Goal: Task Accomplishment & Management: Manage account settings

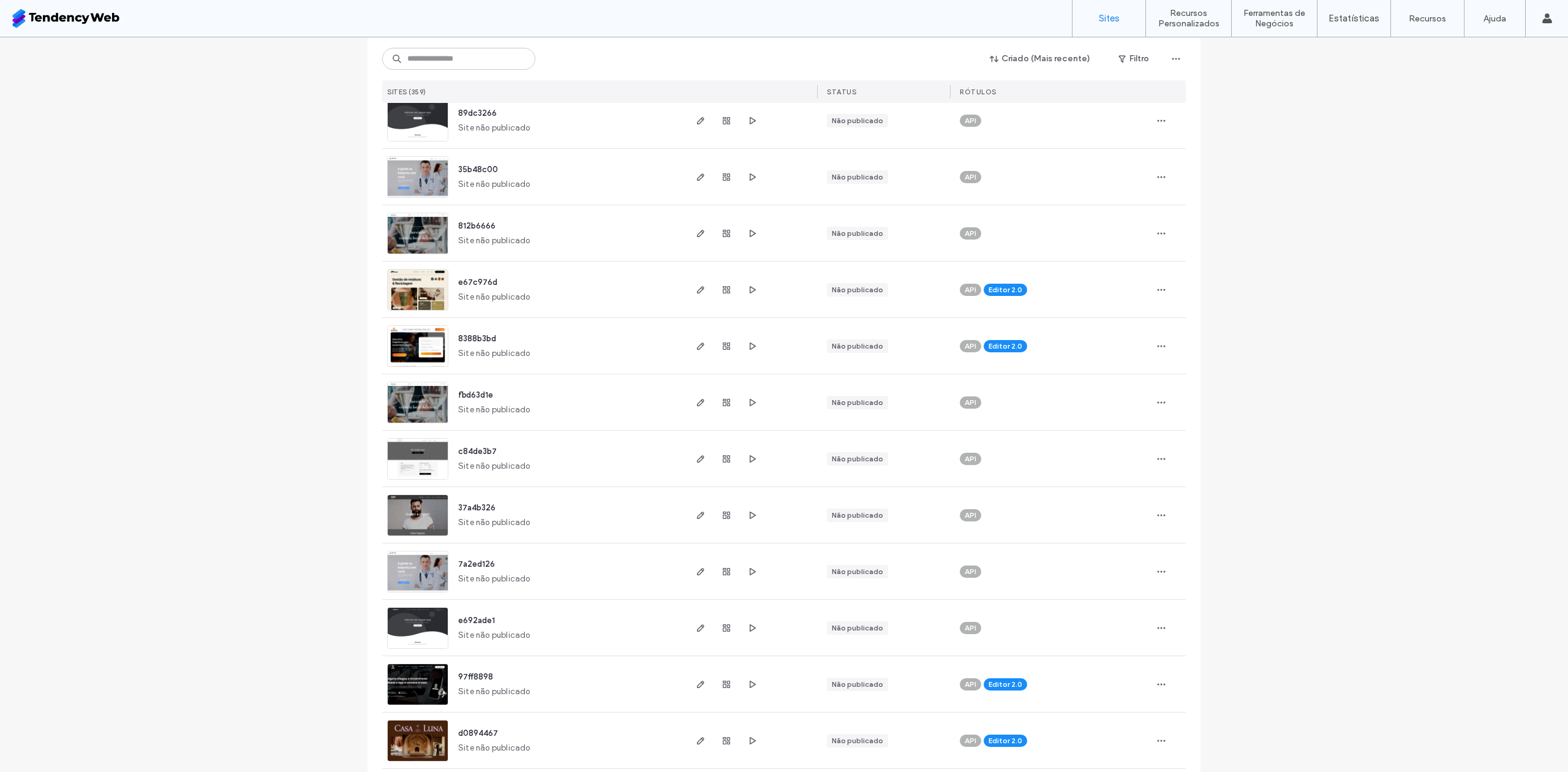
scroll to position [490, 0]
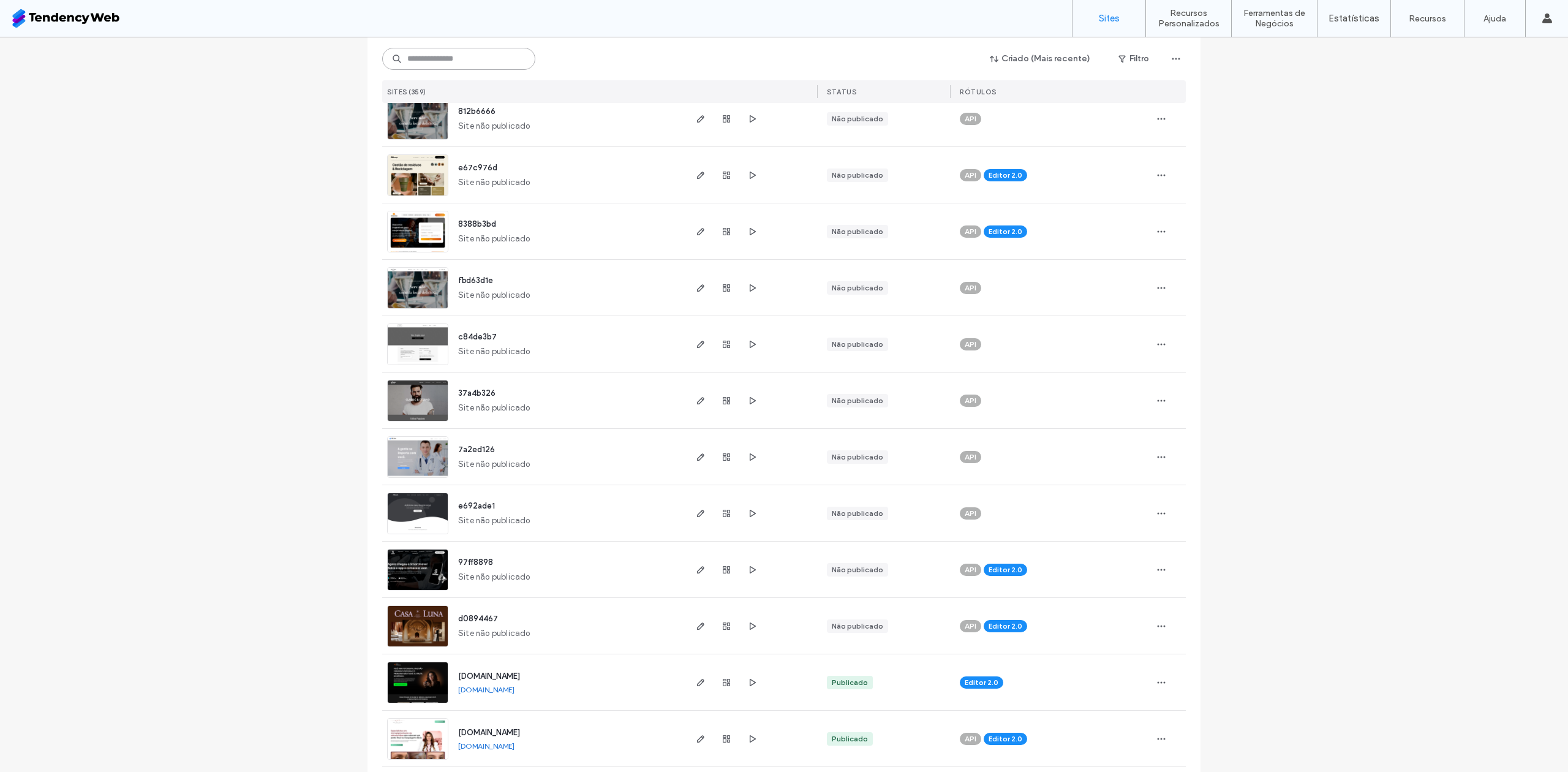
click at [445, 55] on input at bounding box center [458, 58] width 153 height 22
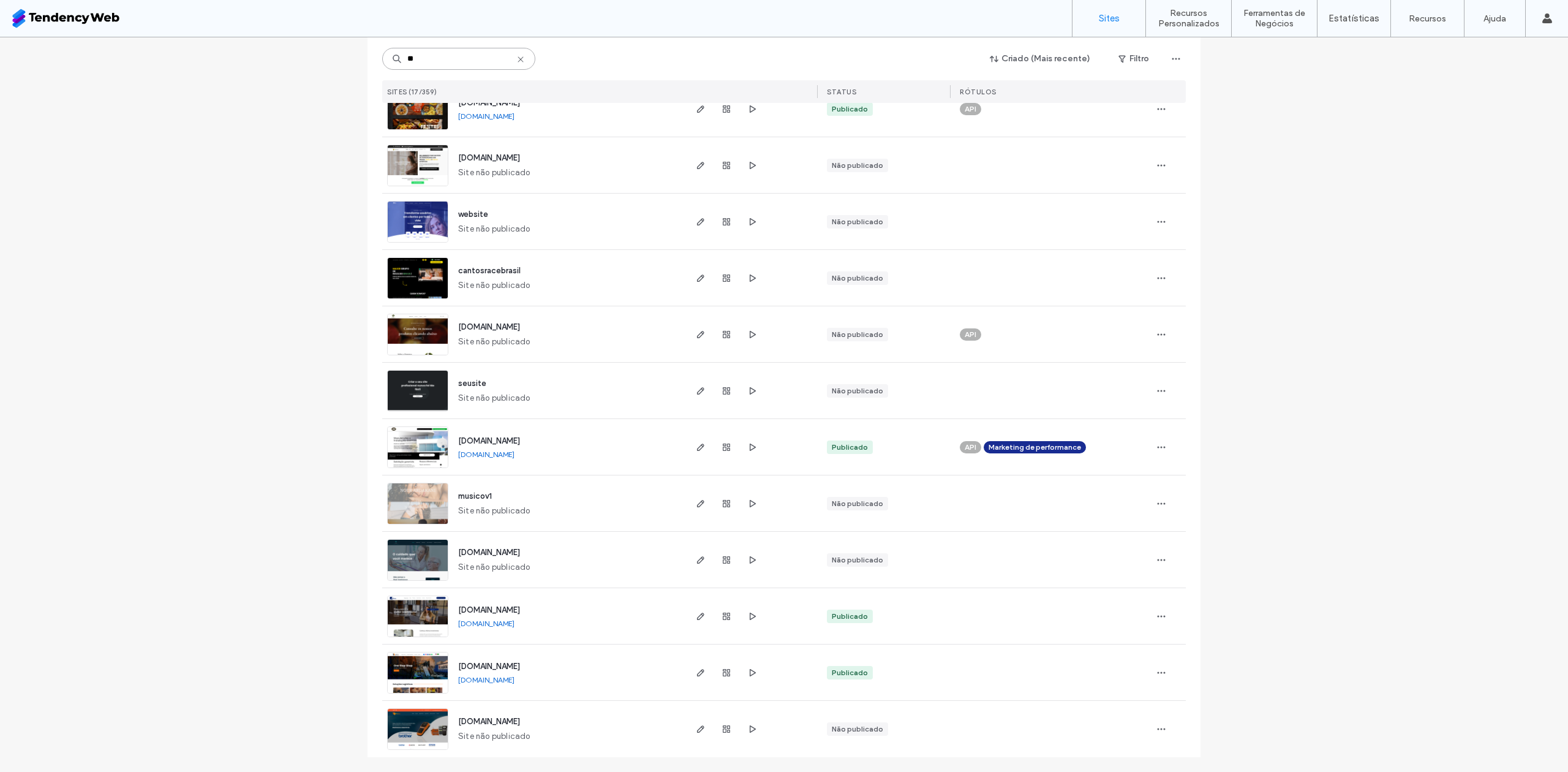
scroll to position [387, 0]
type input "**"
click at [696, 113] on span "button" at bounding box center [700, 109] width 15 height 15
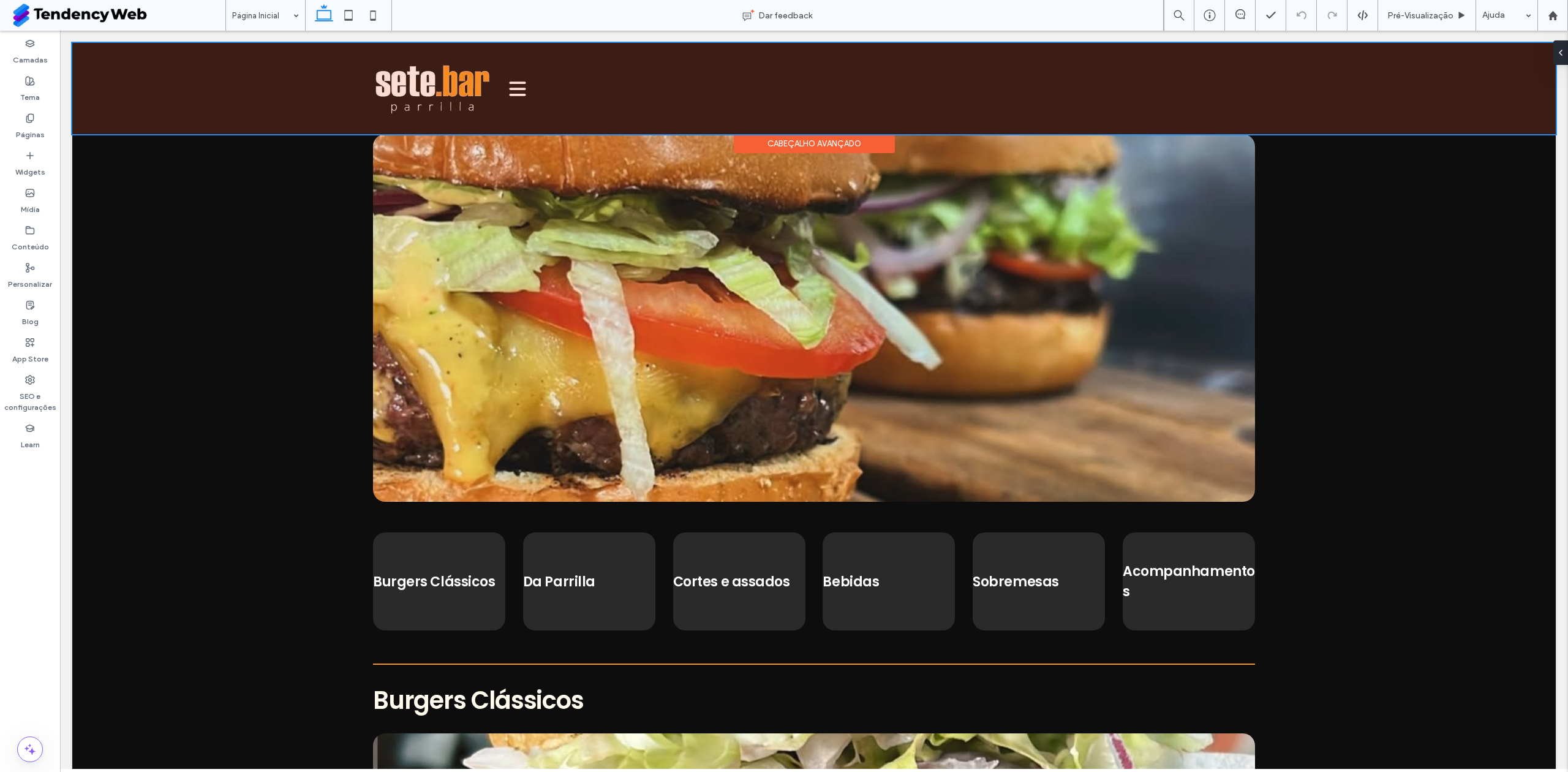
click at [478, 62] on div at bounding box center [814, 89] width 1483 height 92
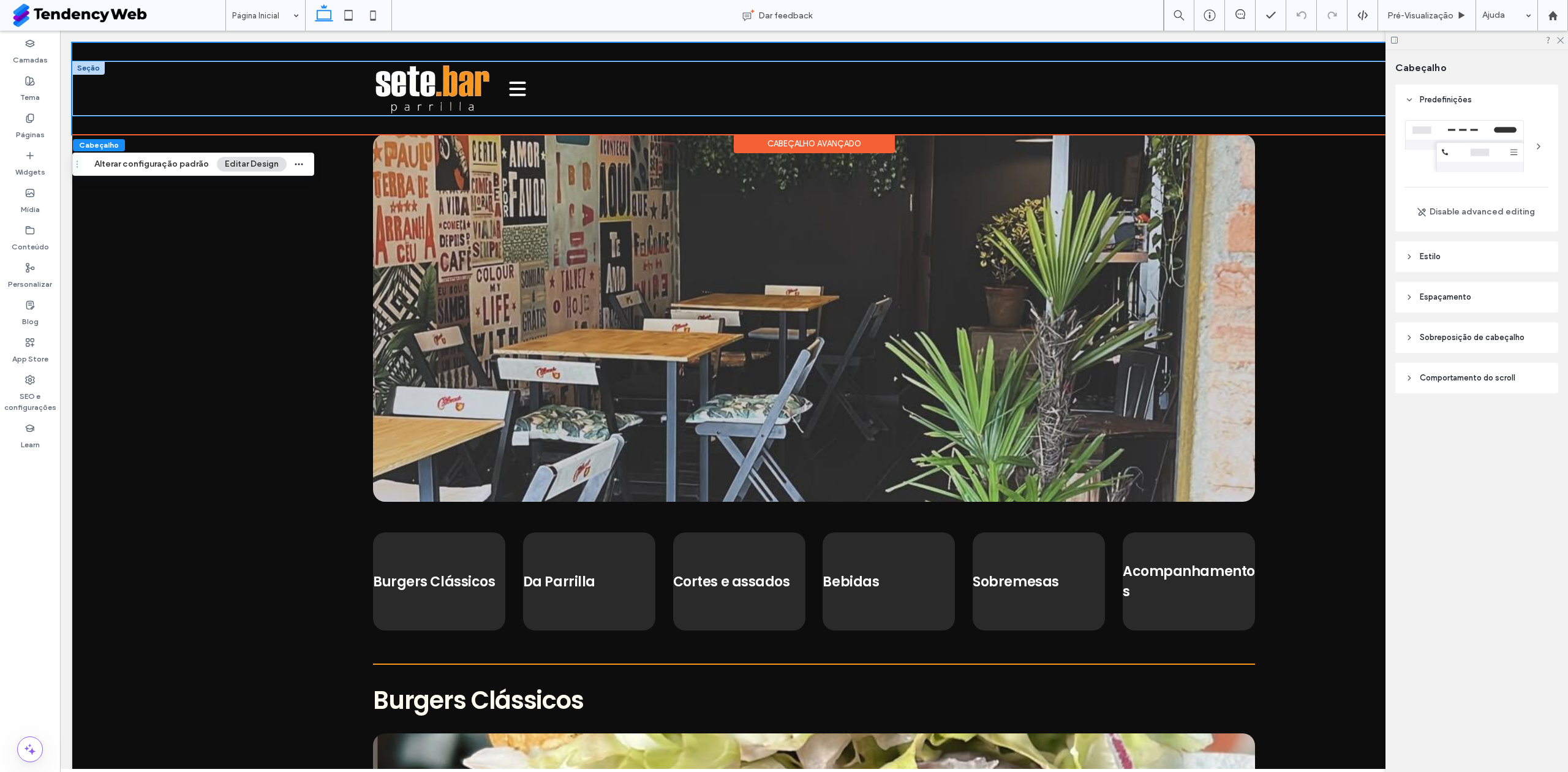
click at [250, 87] on div at bounding box center [814, 89] width 1483 height 55
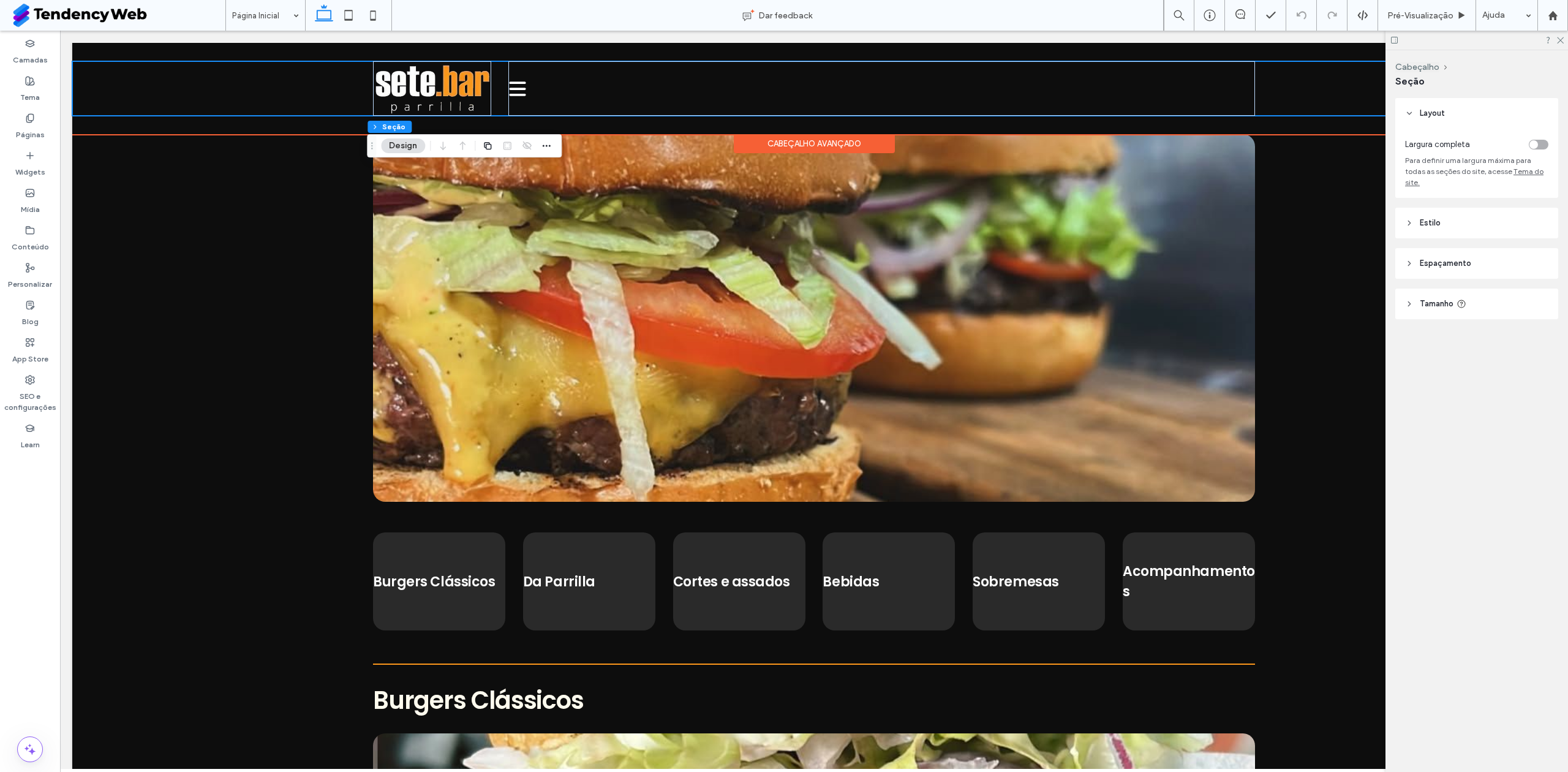
click at [260, 120] on div "Seção Cabeçalho avançado" at bounding box center [814, 89] width 1483 height 92
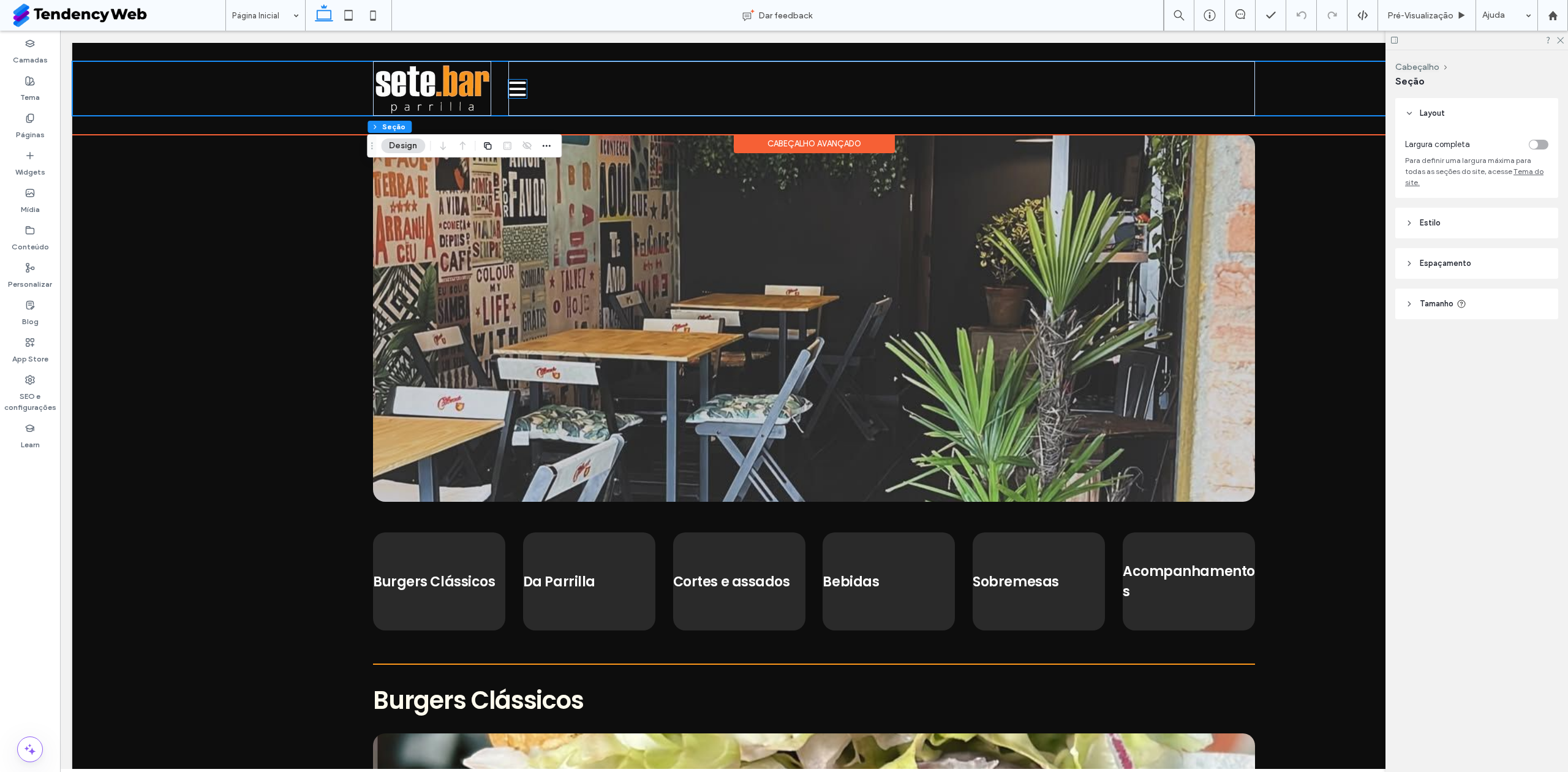
click at [517, 88] on icon at bounding box center [517, 89] width 16 height 2
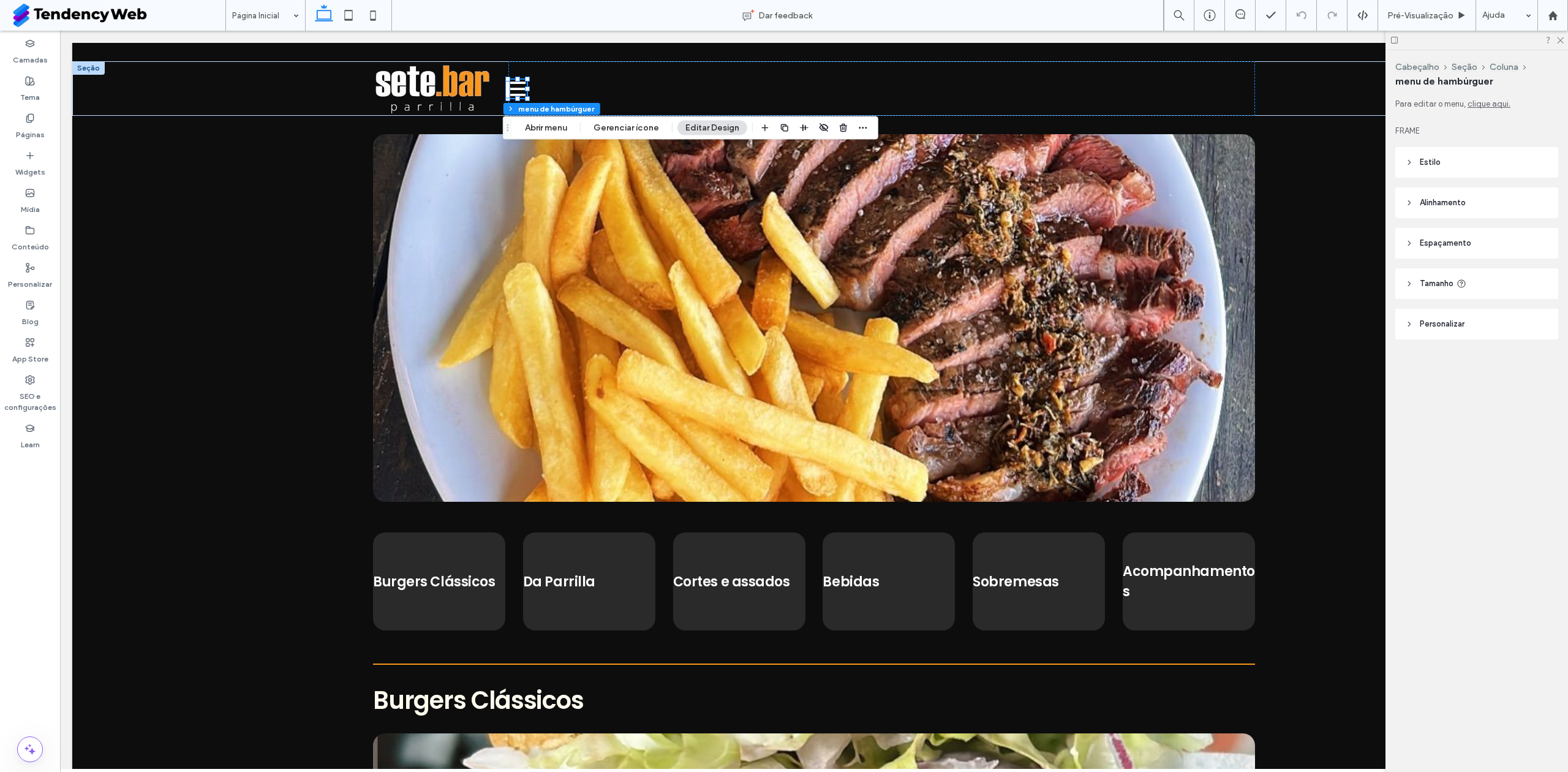
click at [873, 128] on div "Cabeçalho Seção Coluna menu de hambúrguer Abrir menu Gerenciar ícone Editar Des…" at bounding box center [690, 128] width 376 height 23
click at [864, 127] on icon "button" at bounding box center [863, 128] width 10 height 10
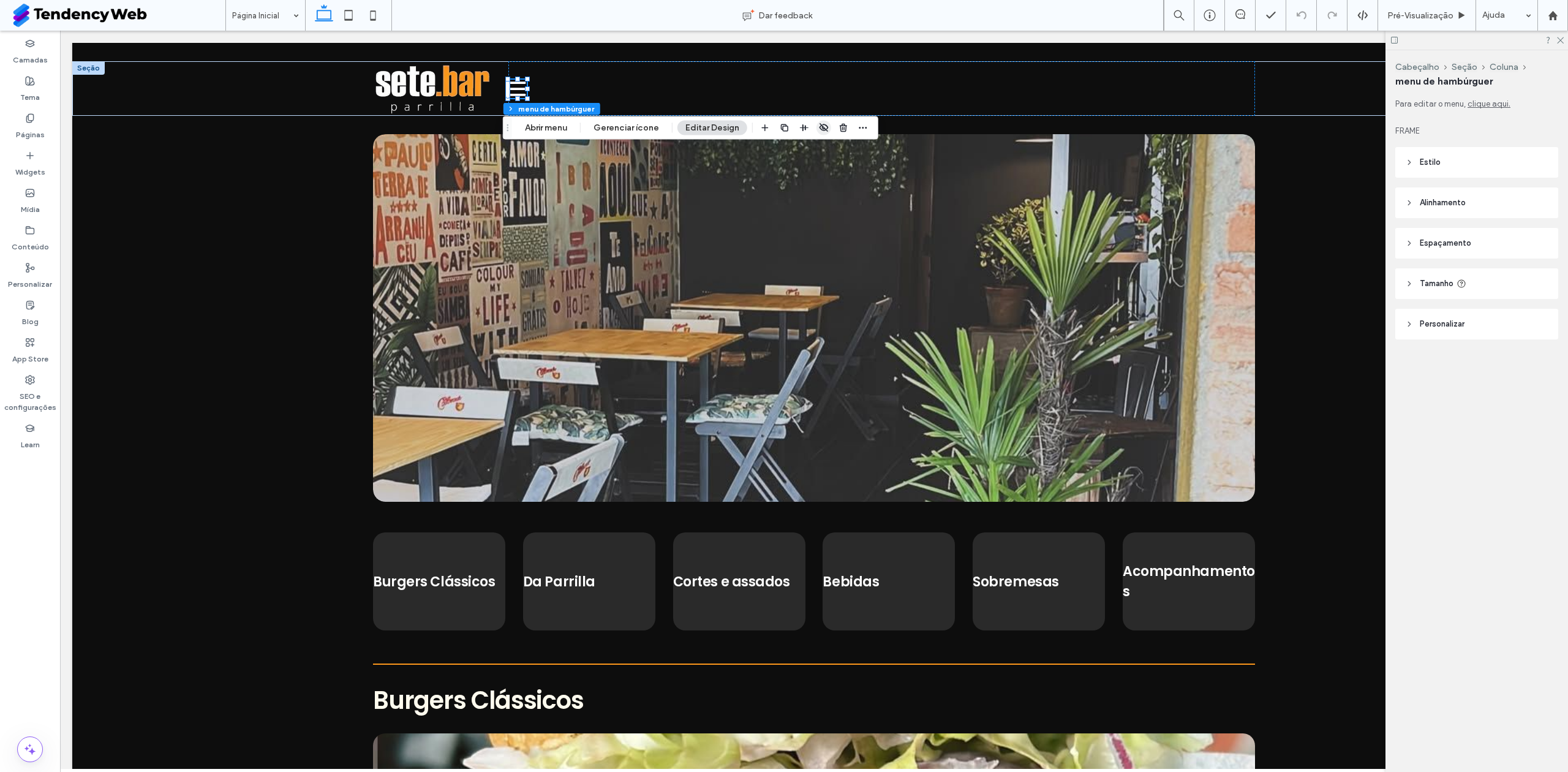
click at [822, 128] on use "button" at bounding box center [824, 128] width 8 height 8
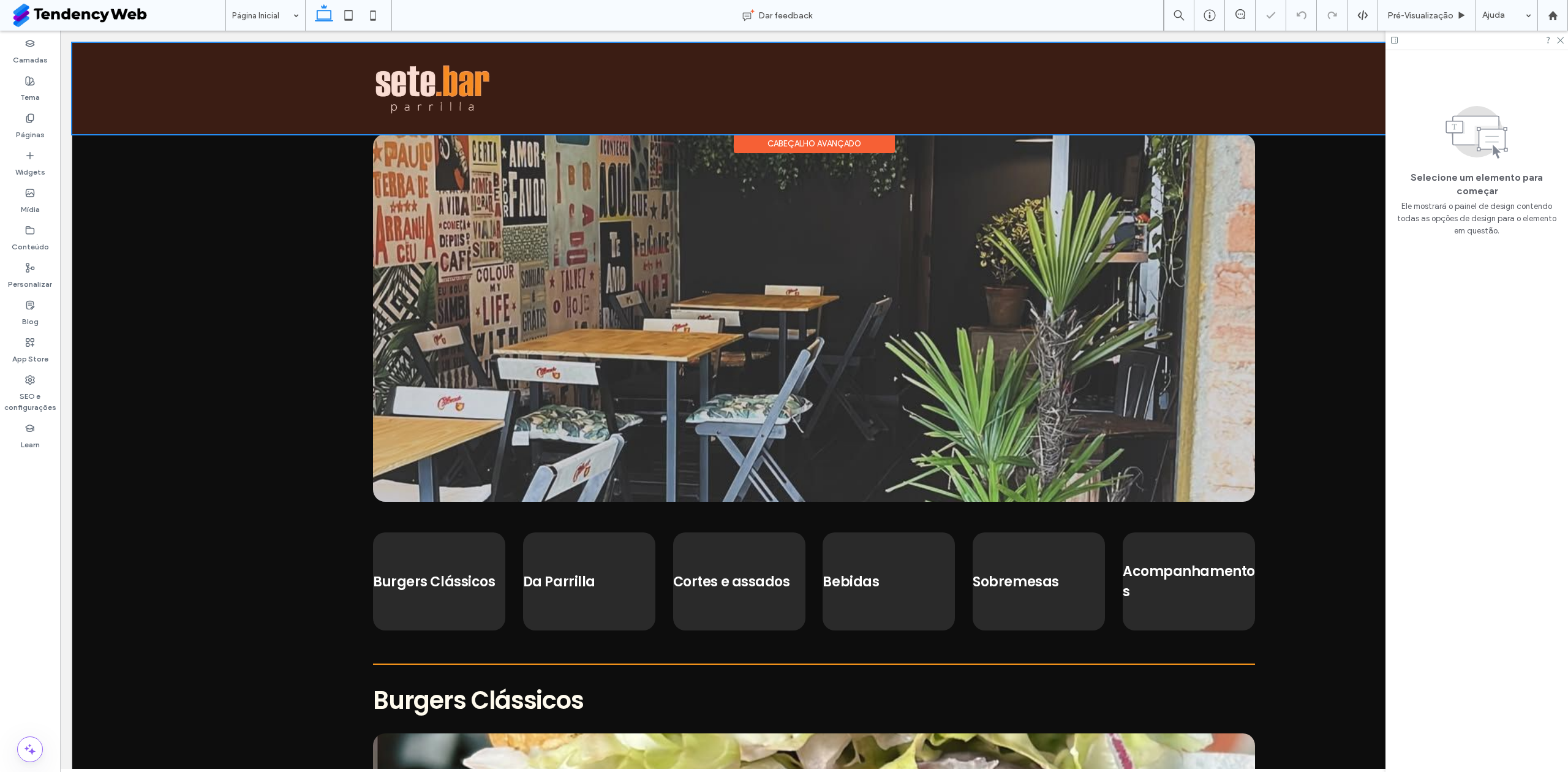
click at [302, 77] on div at bounding box center [814, 89] width 1483 height 92
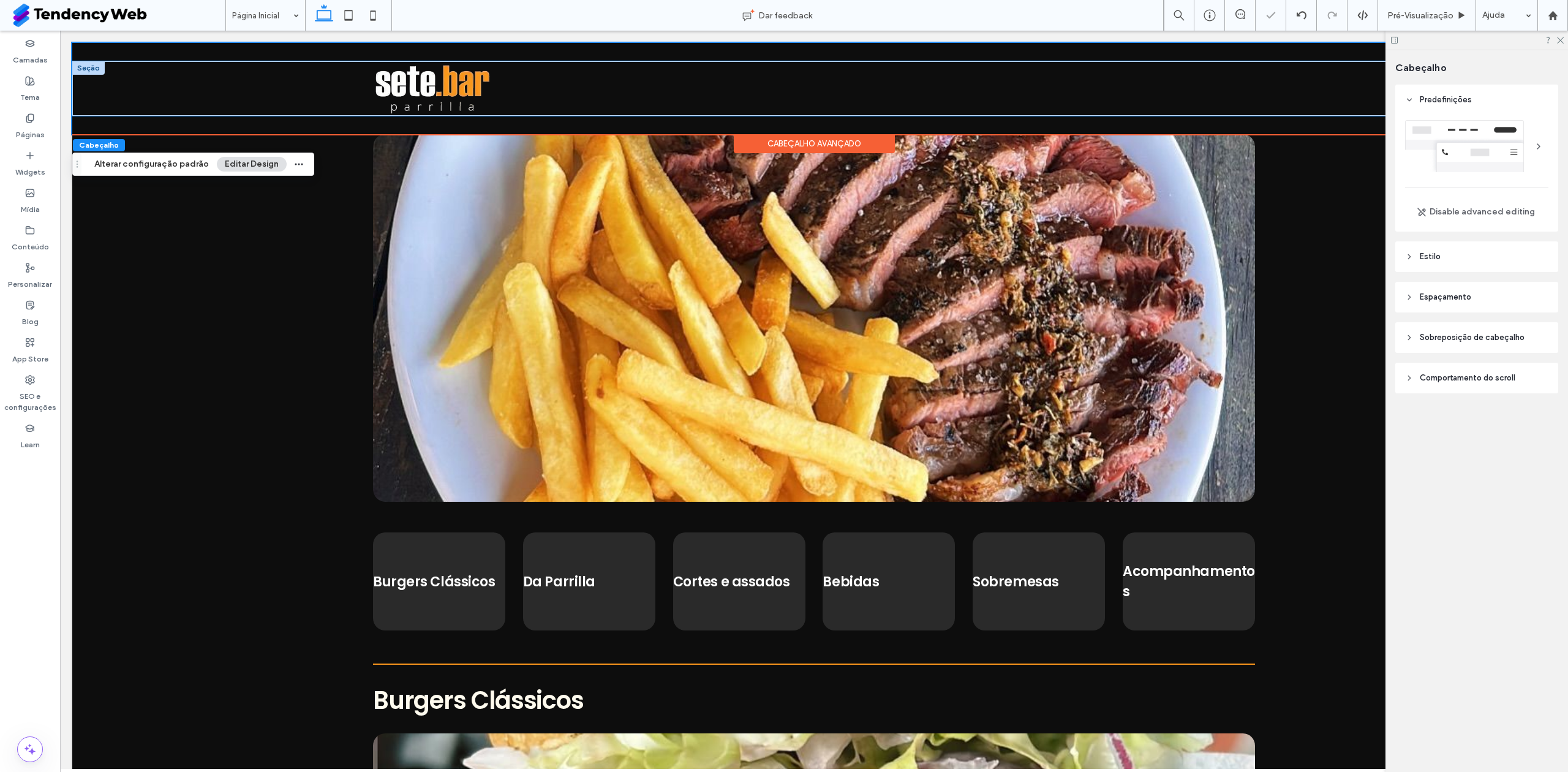
click at [288, 84] on div at bounding box center [814, 89] width 1483 height 55
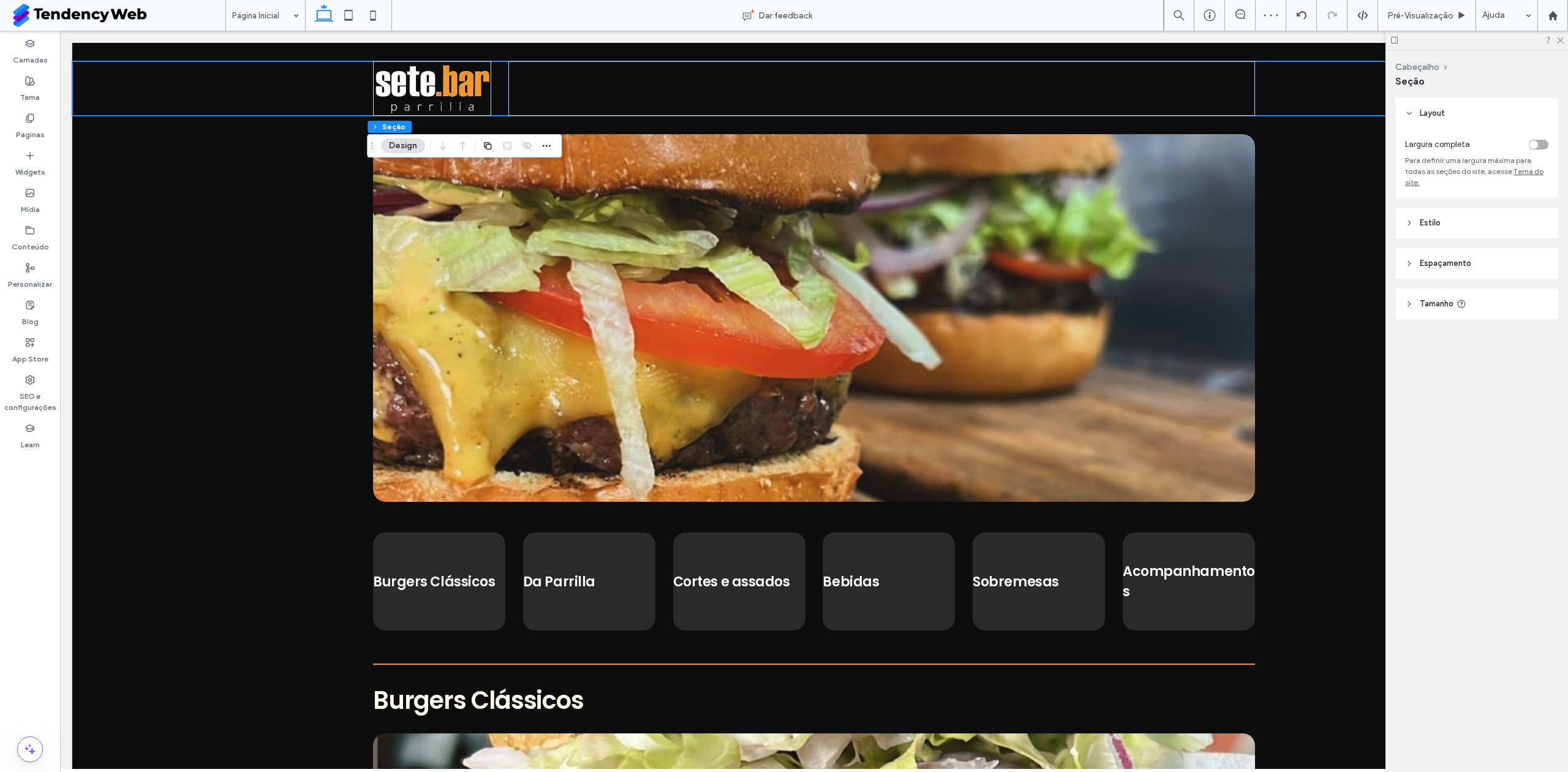
click at [1428, 111] on span "Layout" at bounding box center [1432, 113] width 25 height 12
click at [1440, 152] on header "Estilo" at bounding box center [1477, 154] width 163 height 31
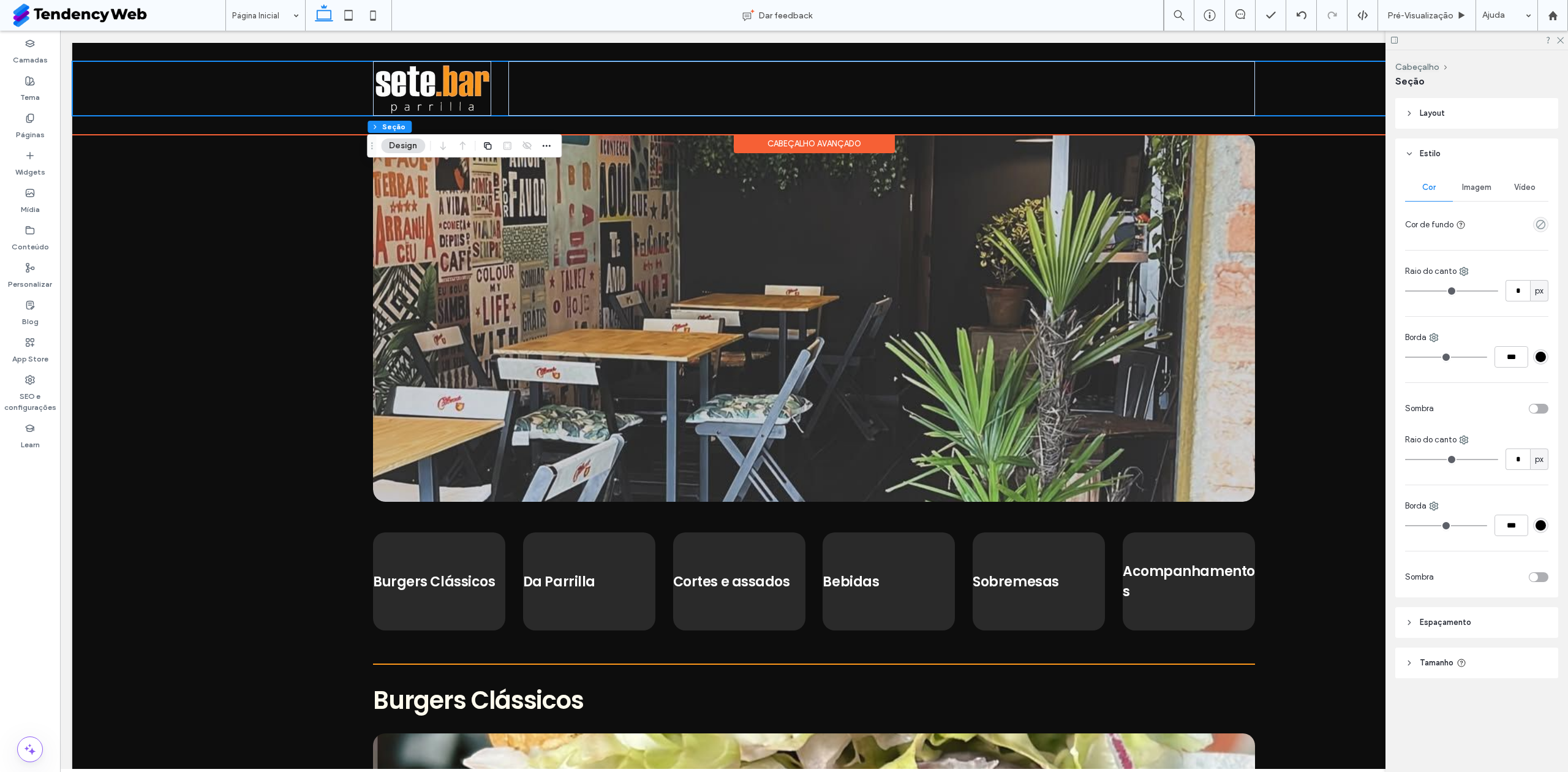
click at [1289, 85] on div at bounding box center [814, 89] width 1483 height 55
click at [1125, 89] on div at bounding box center [881, 89] width 747 height 55
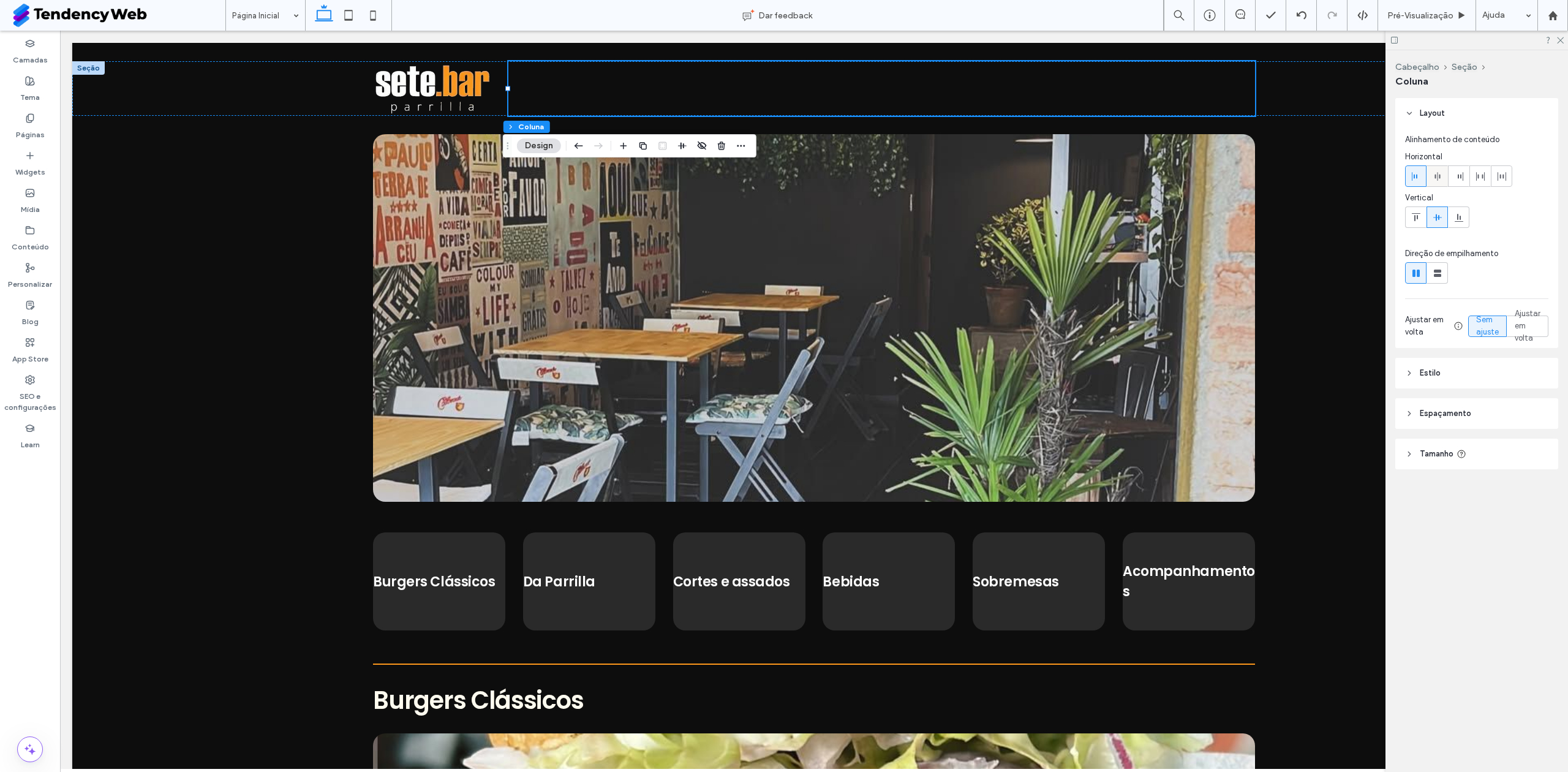
click at [1433, 176] on icon at bounding box center [1437, 176] width 10 height 10
type input "**"
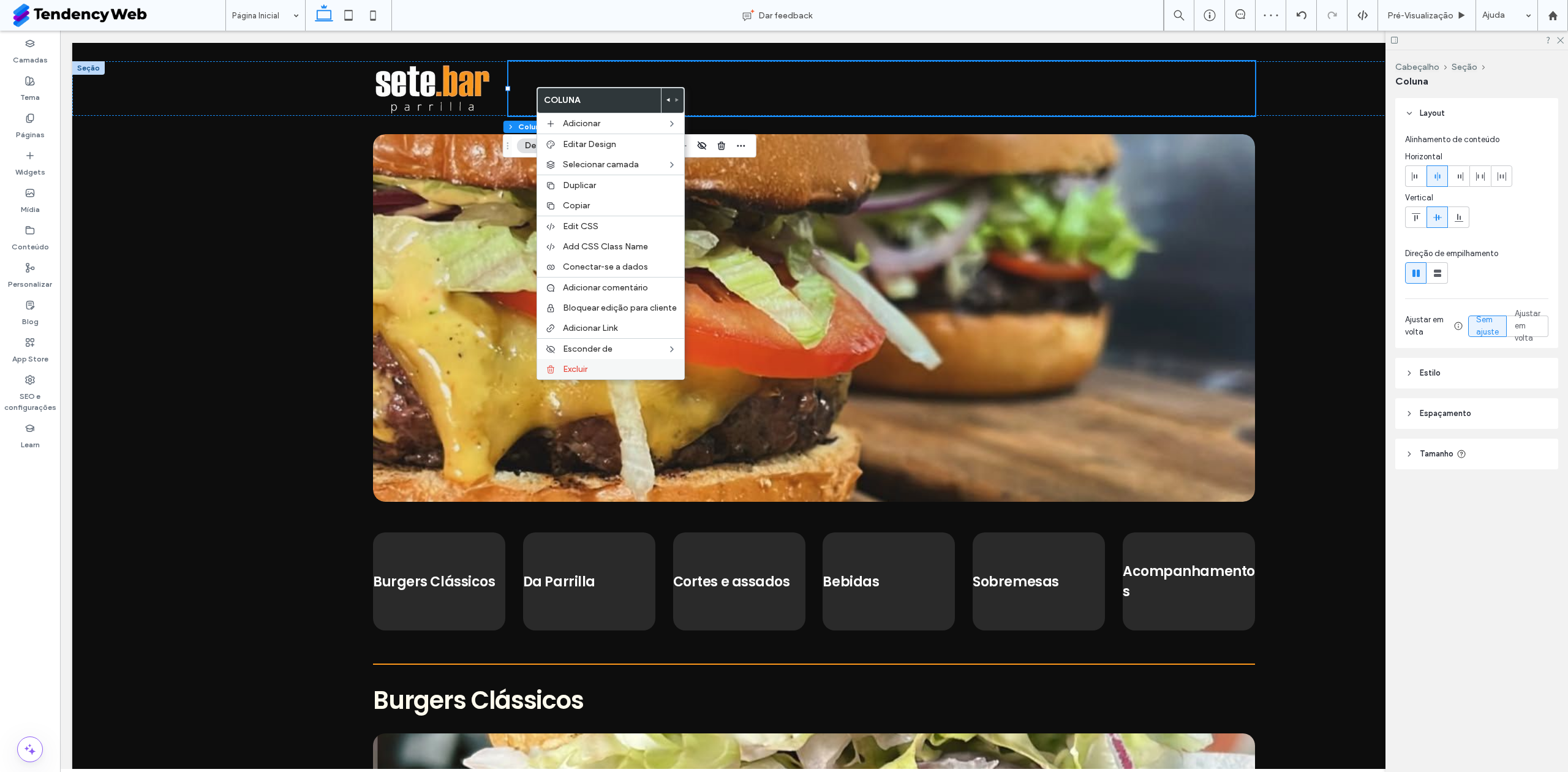
click at [636, 365] on div "Excluir" at bounding box center [610, 369] width 147 height 20
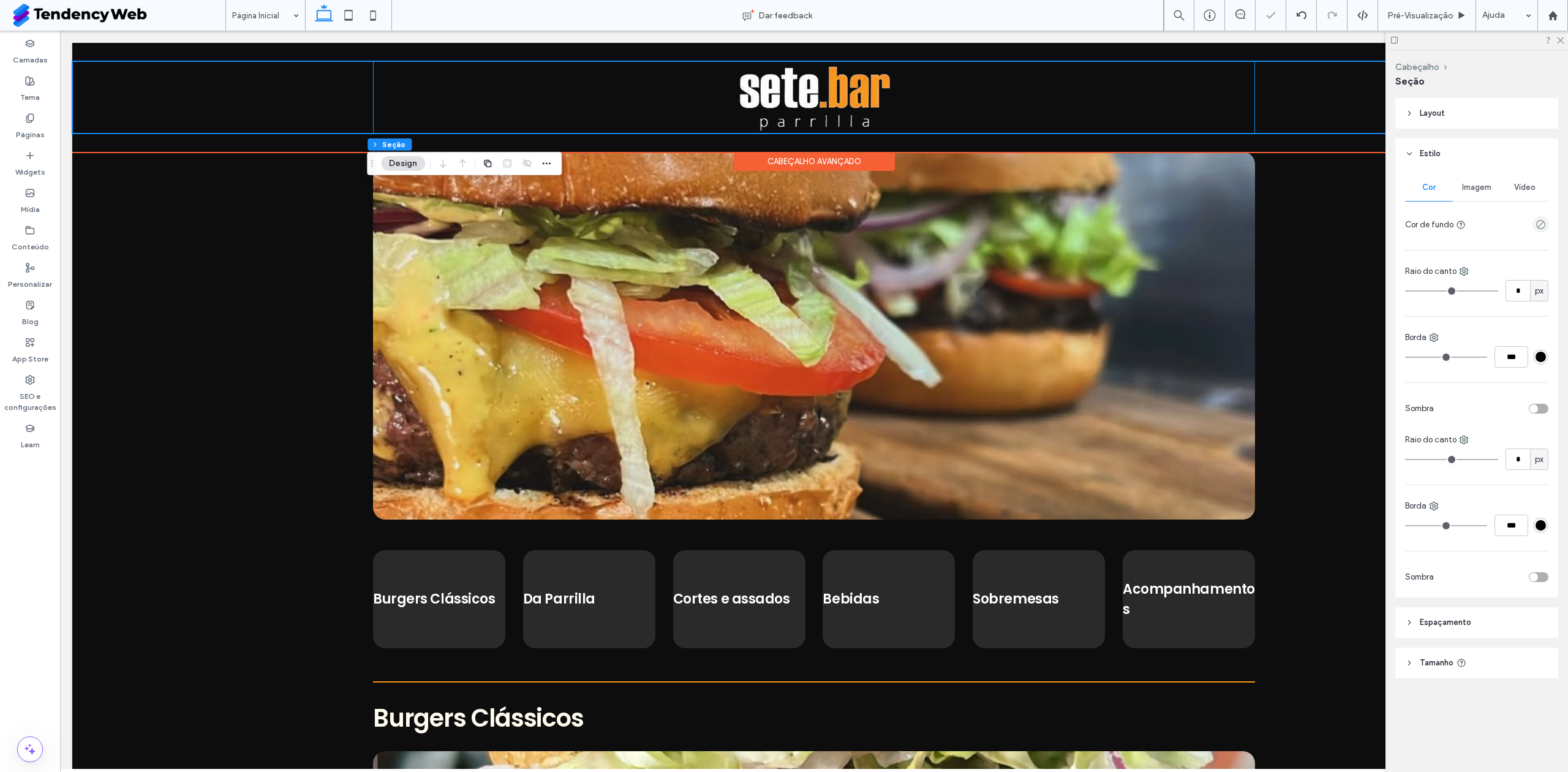
click at [663, 110] on div at bounding box center [814, 98] width 882 height 72
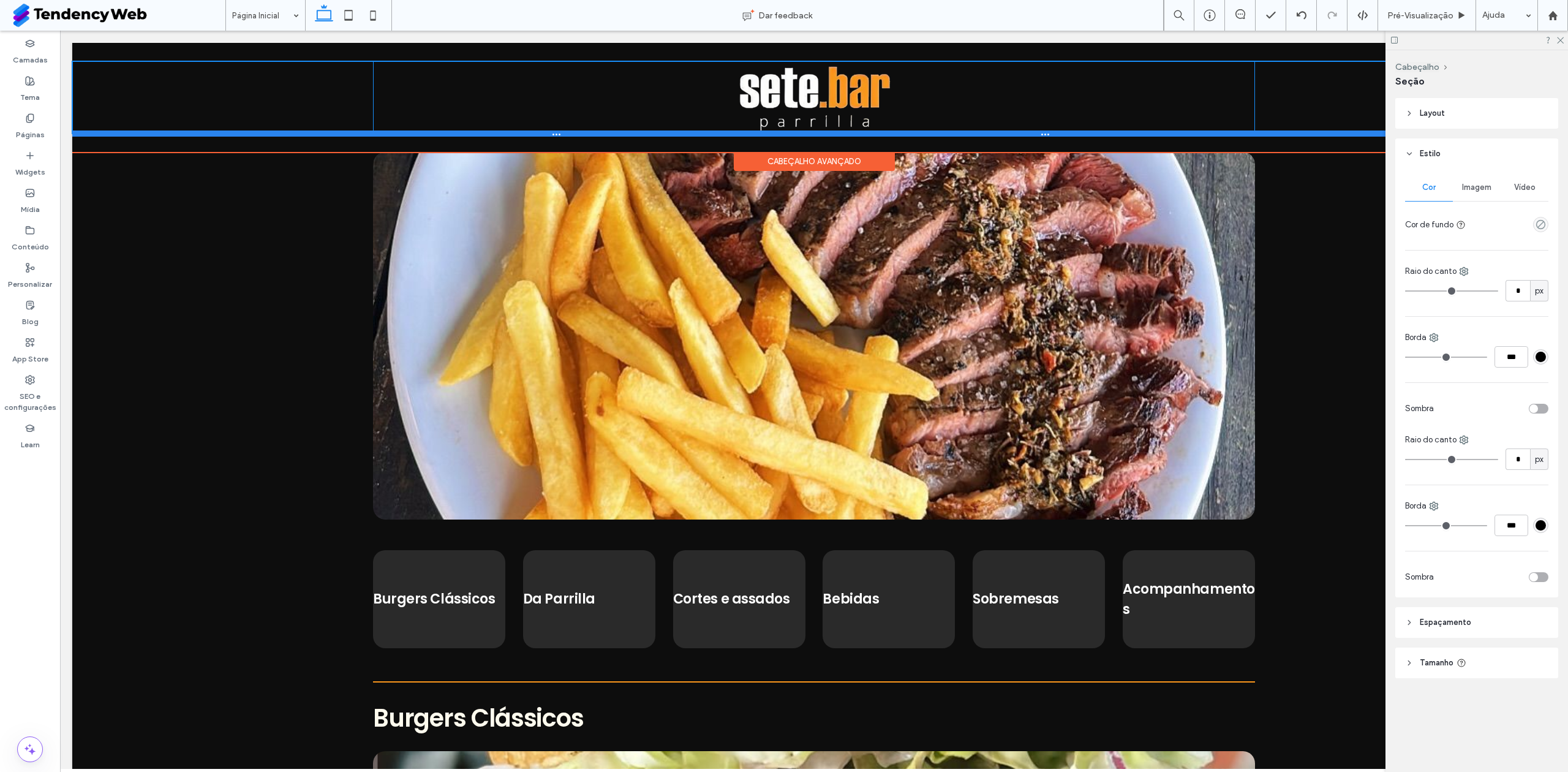
click at [888, 131] on div at bounding box center [808, 133] width 1472 height 6
type input "***"
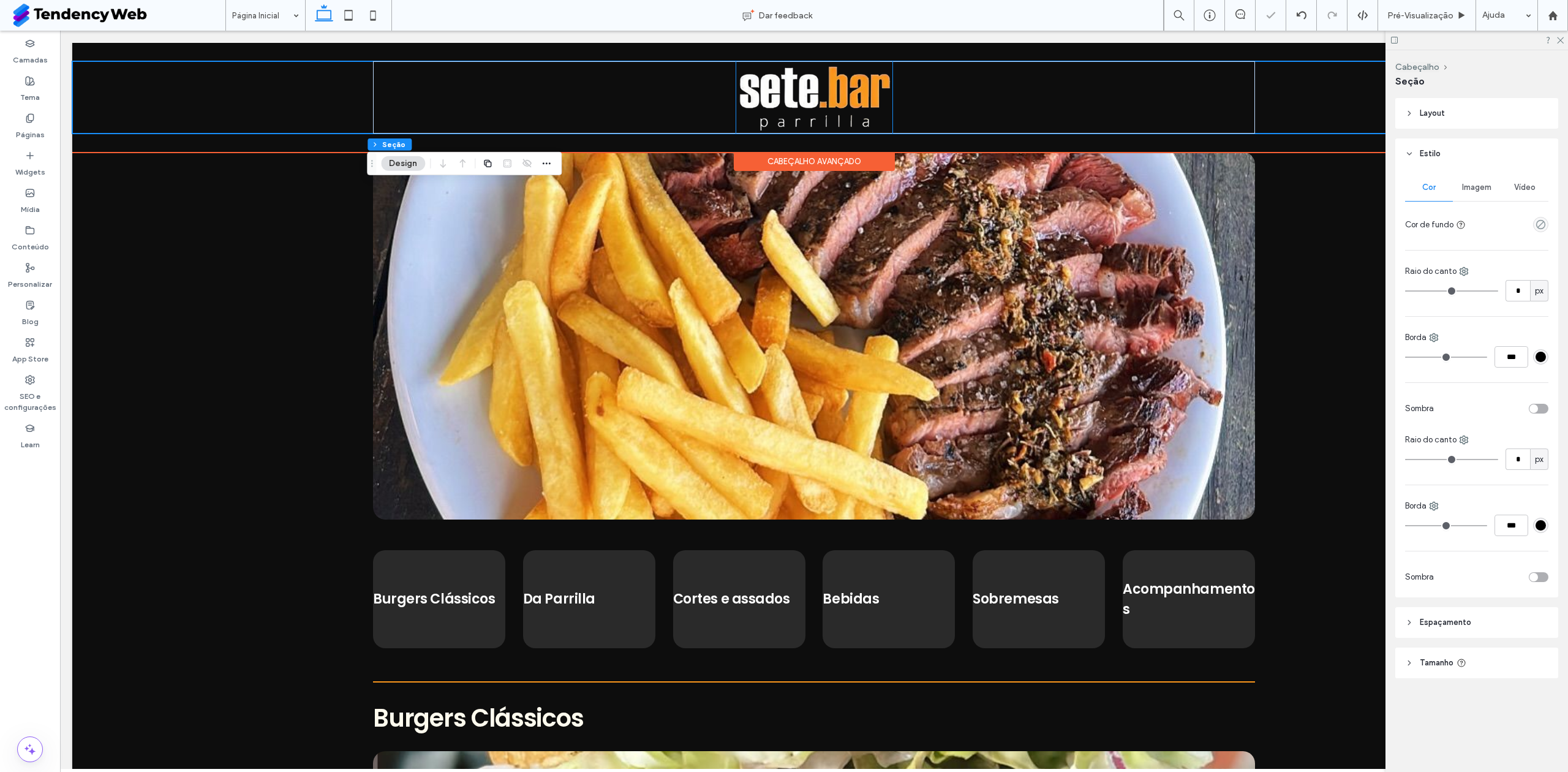
click at [878, 99] on img at bounding box center [814, 98] width 156 height 72
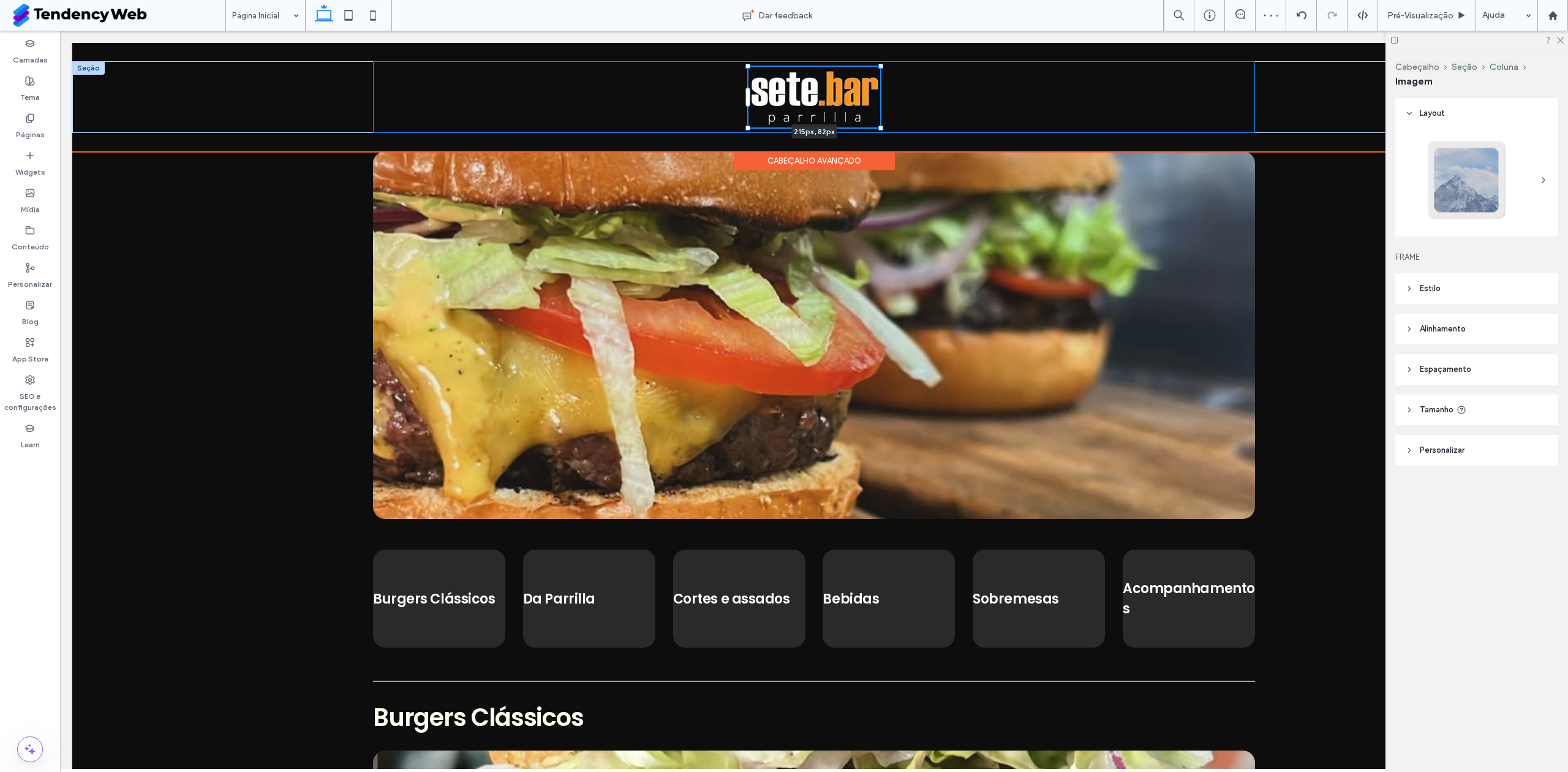
drag, startPoint x: 888, startPoint y: 62, endPoint x: 873, endPoint y: 69, distance: 16.6
click at [878, 69] on div at bounding box center [881, 66] width 5 height 5
type input "***"
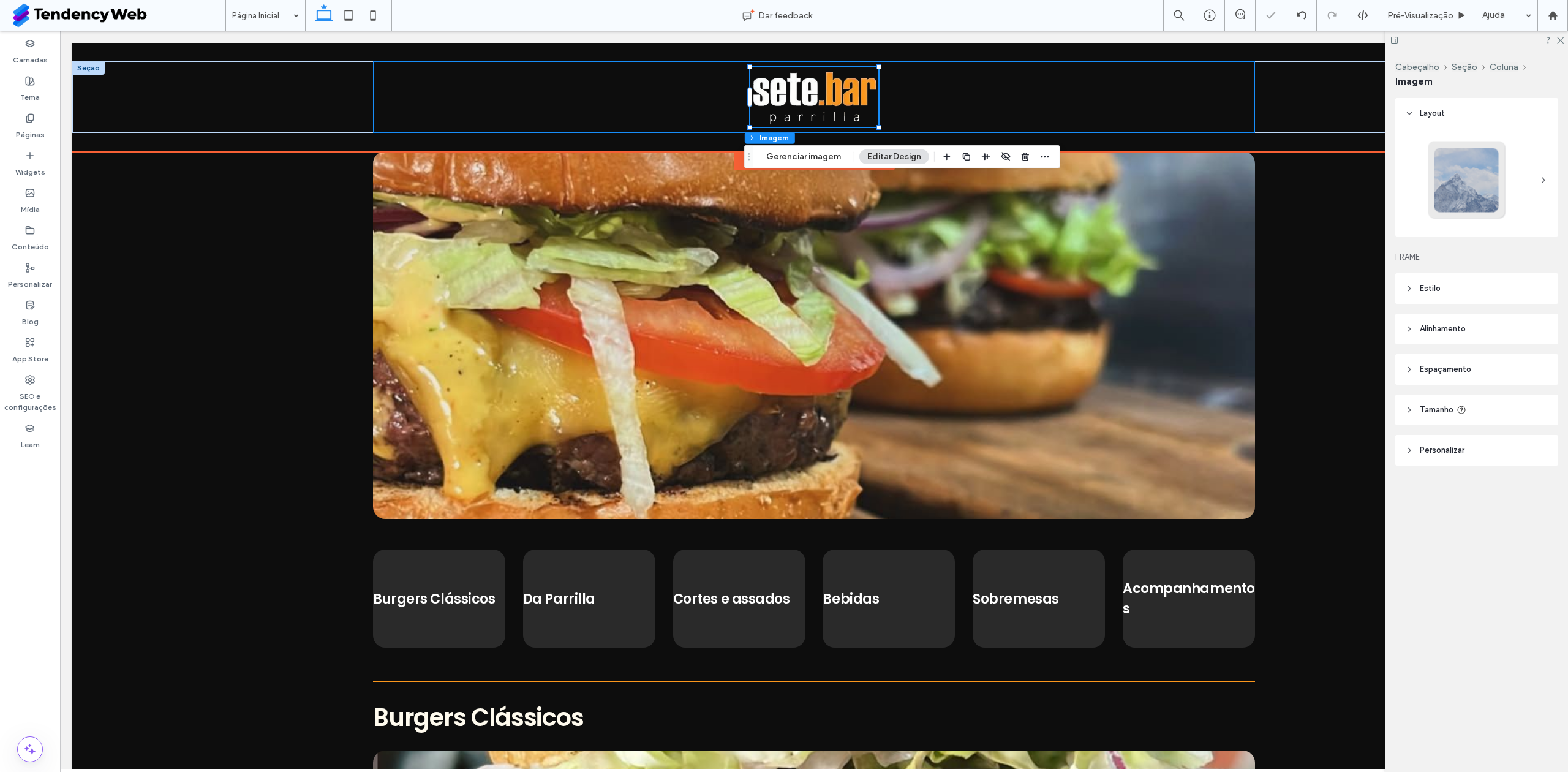
click at [911, 79] on div "209px , 76px" at bounding box center [814, 97] width 882 height 72
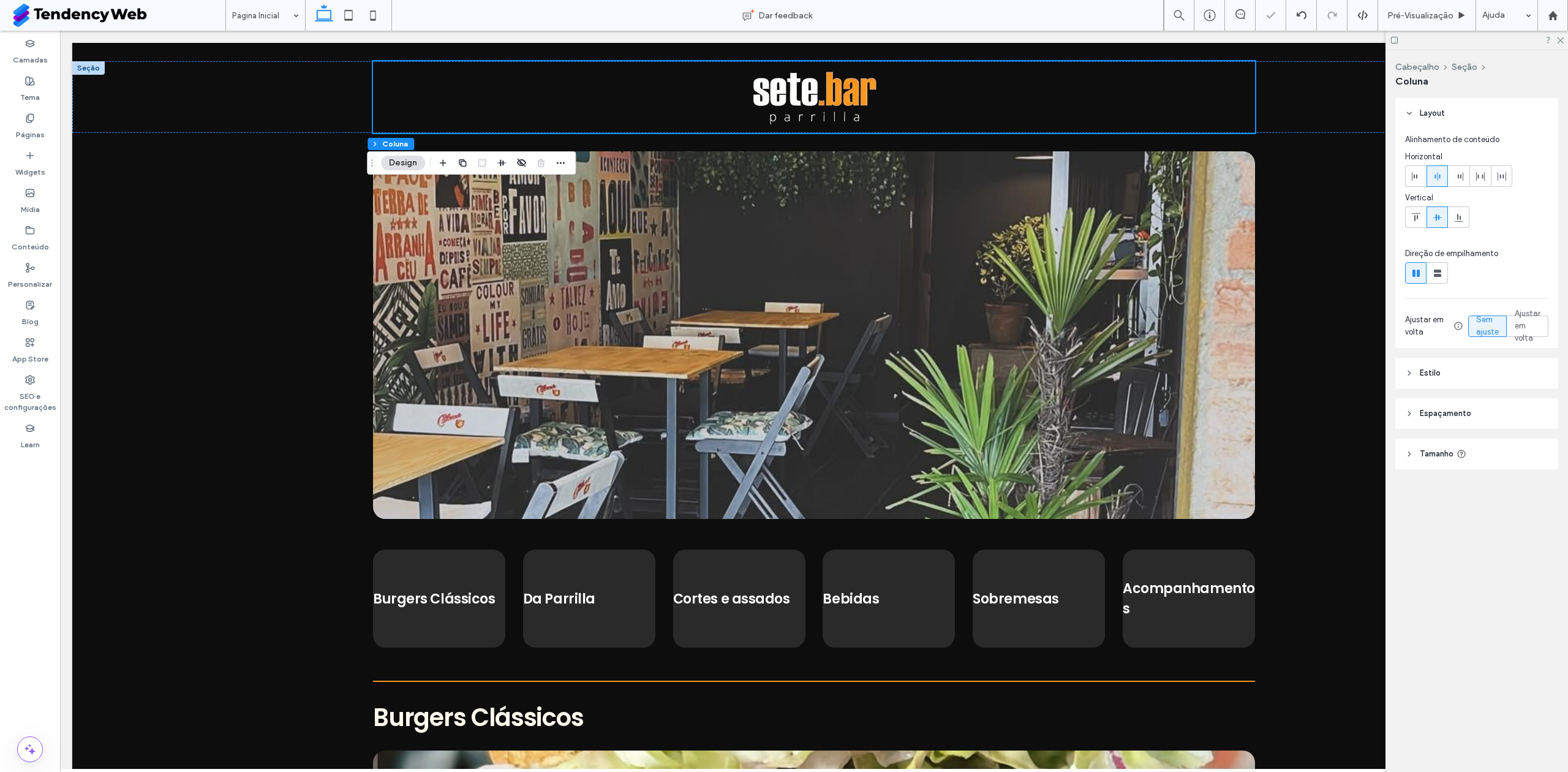
click at [1466, 445] on header "Tamanho" at bounding box center [1477, 454] width 163 height 31
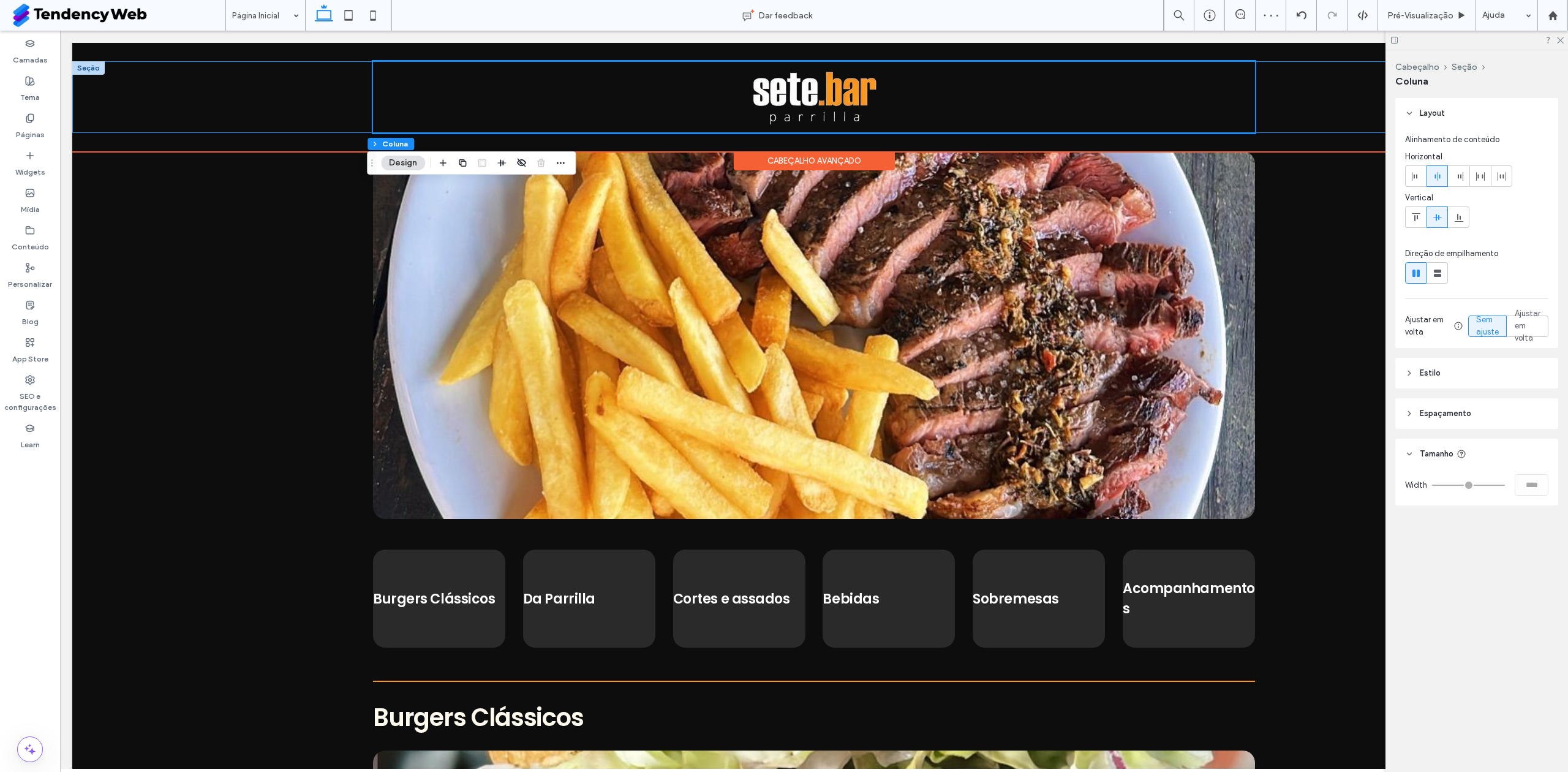
click at [1292, 111] on div at bounding box center [814, 97] width 1483 height 72
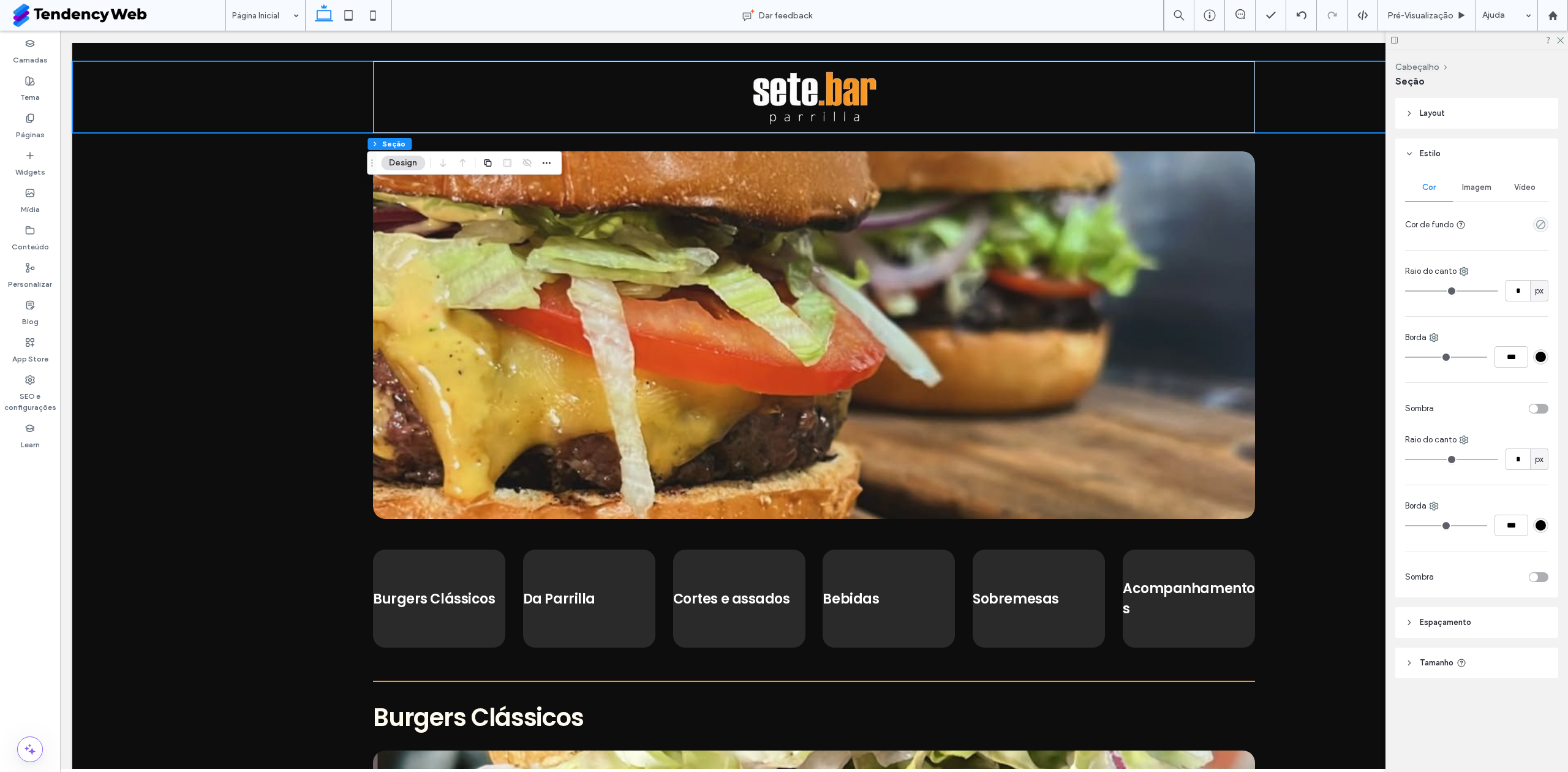
click at [1483, 670] on header "Tamanho" at bounding box center [1477, 663] width 163 height 31
click at [1518, 687] on input "***" at bounding box center [1518, 693] width 25 height 22
type input "*"
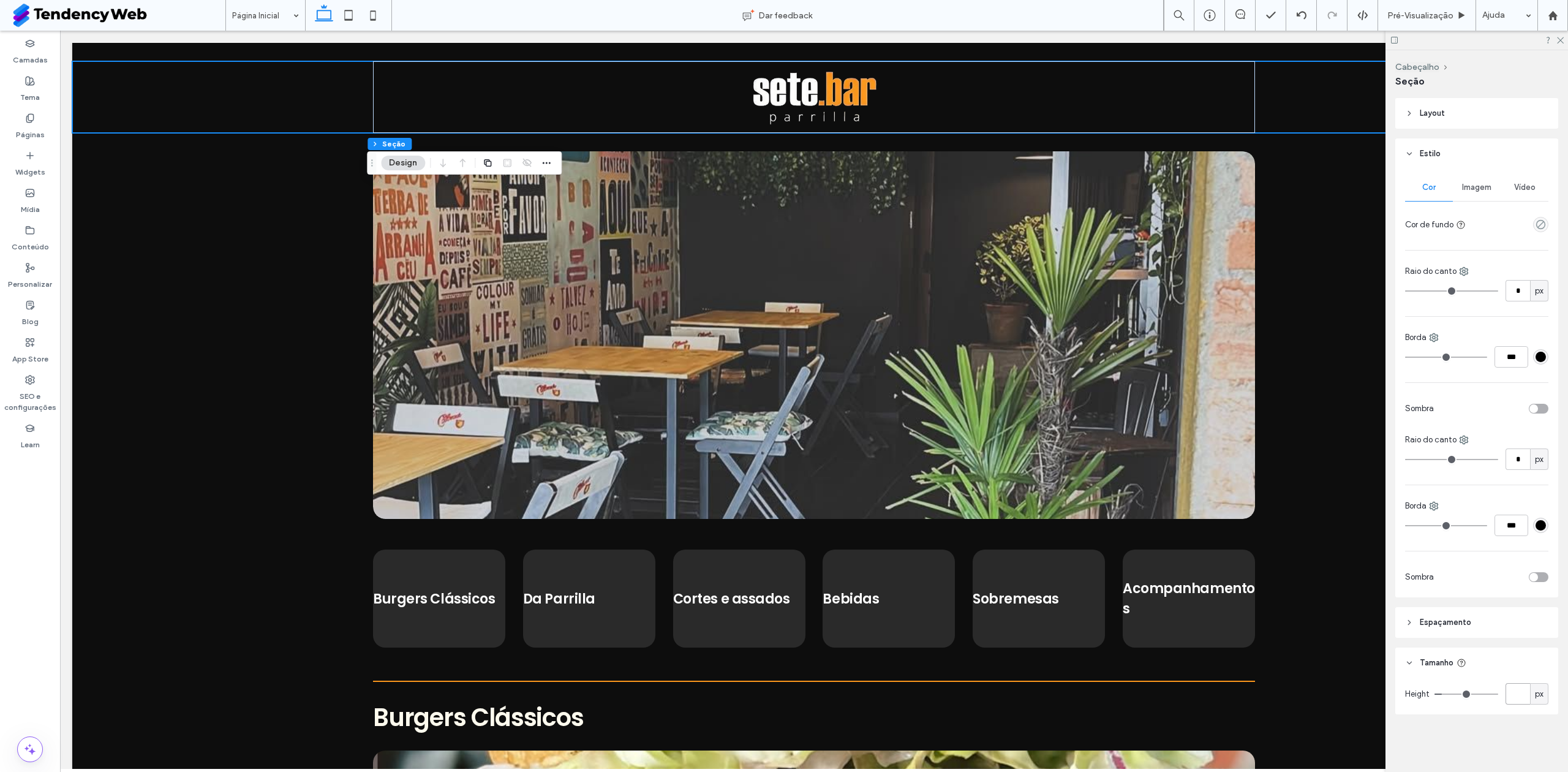
type input "*"
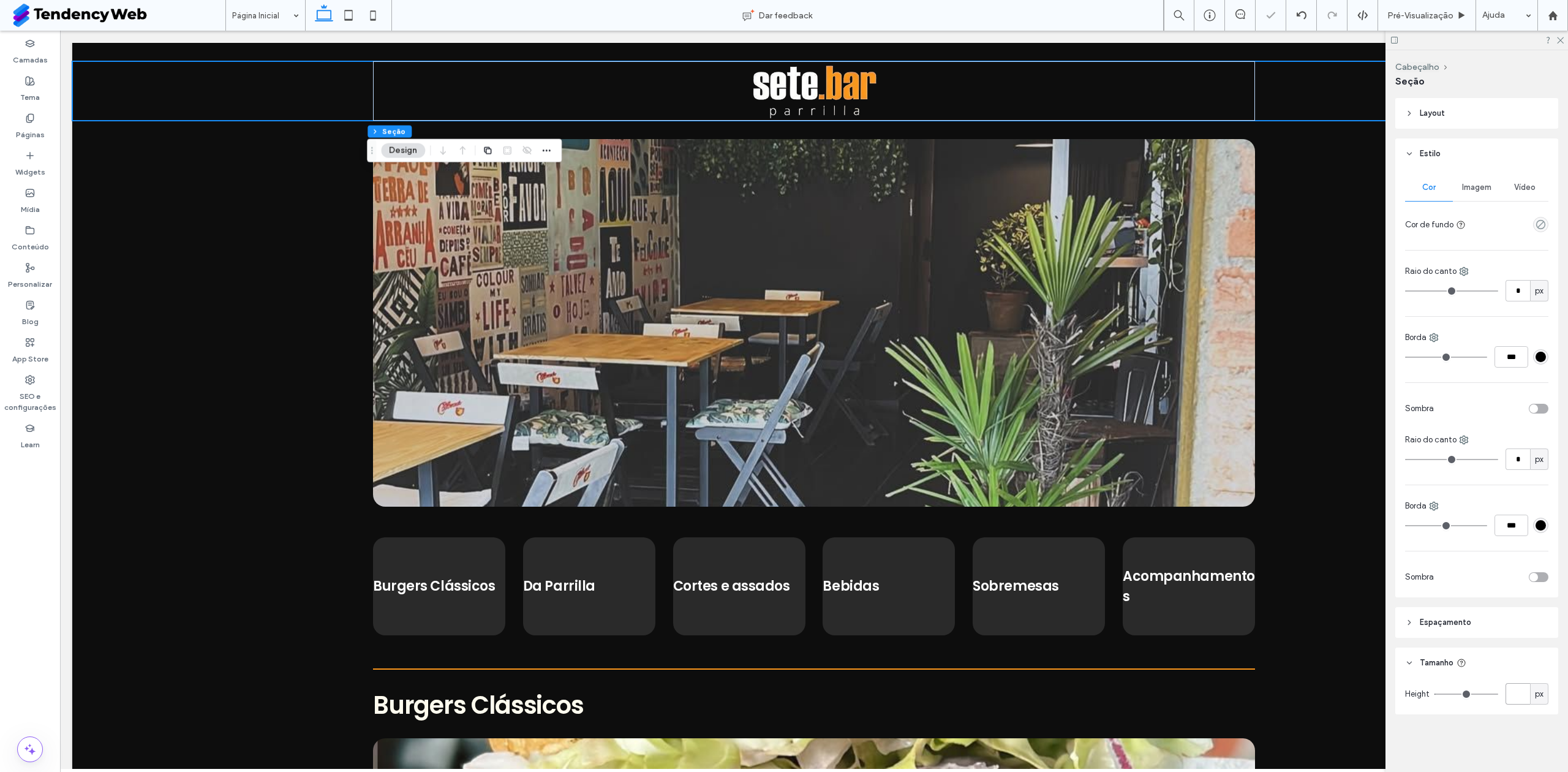
type input "*"
